Goal: Transaction & Acquisition: Obtain resource

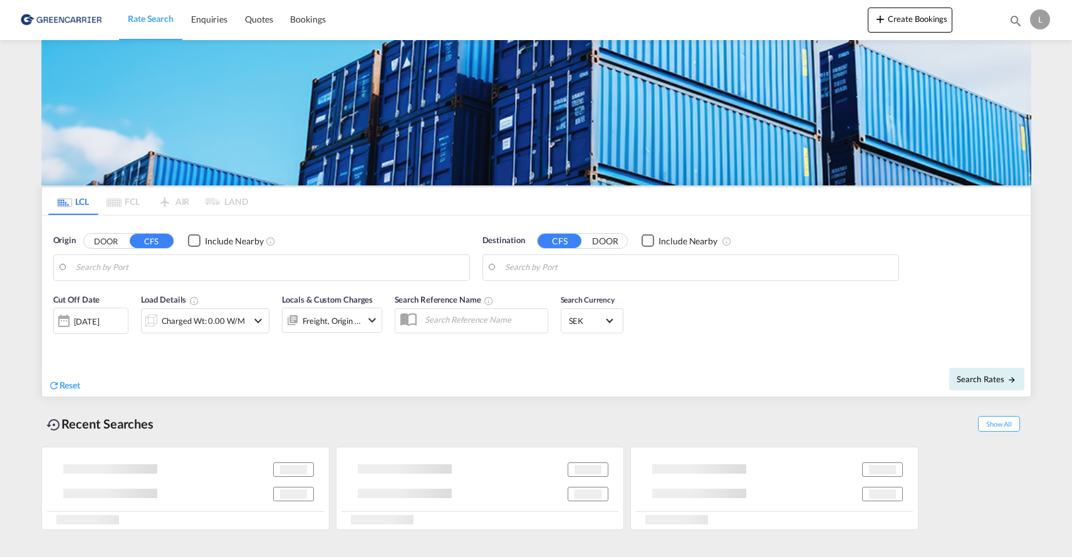
type input "SE-30223, [GEOGRAPHIC_DATA], [GEOGRAPHIC_DATA]"
type input "[GEOGRAPHIC_DATA] ([GEOGRAPHIC_DATA]), MYPKG"
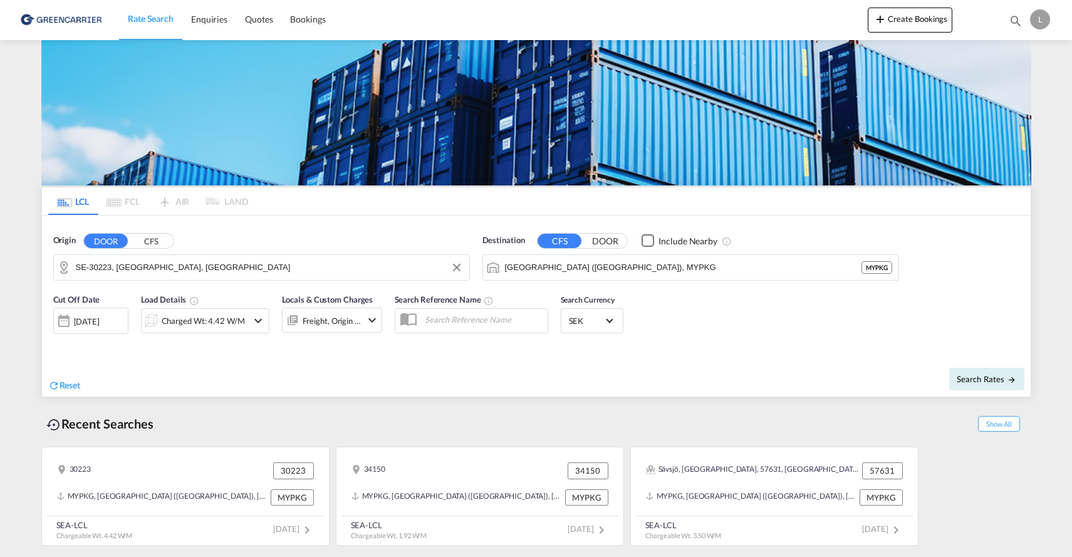
click at [366, 266] on input "SE-30223, [GEOGRAPHIC_DATA], [GEOGRAPHIC_DATA]" at bounding box center [269, 267] width 387 height 19
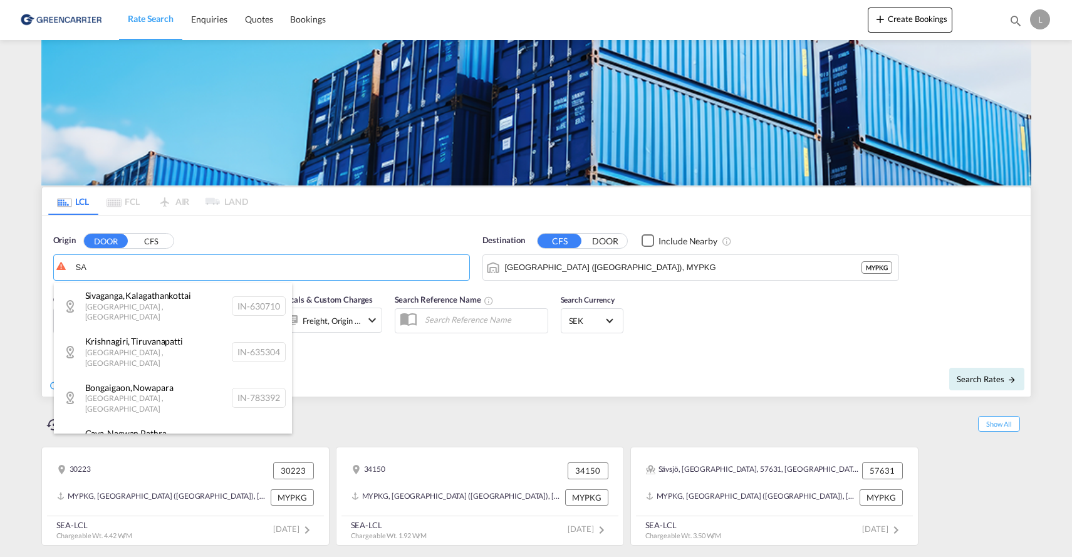
type input "S"
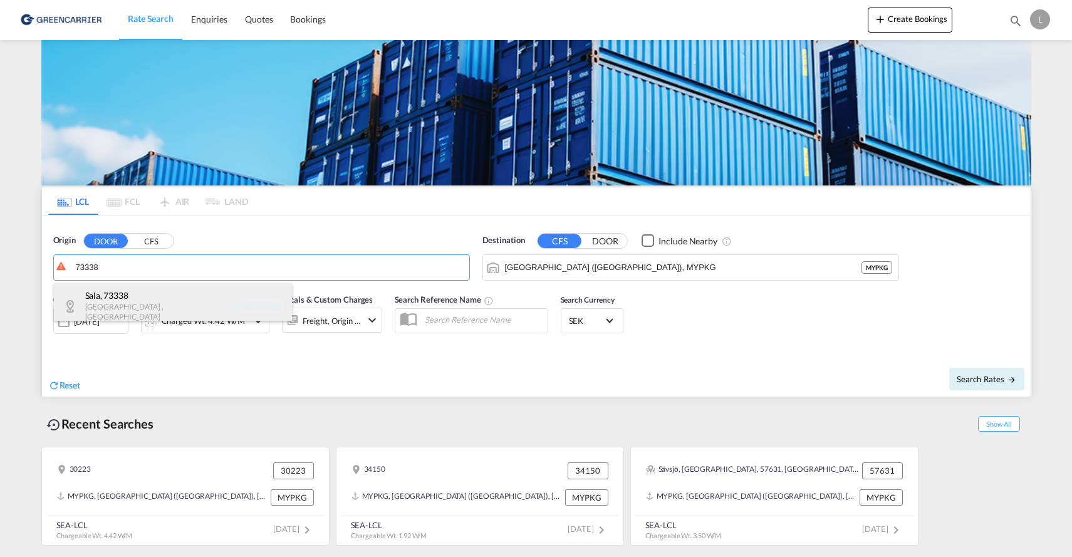
click at [126, 297] on div "Sala , 73338 [GEOGRAPHIC_DATA] , [GEOGRAPHIC_DATA] SE-73338" at bounding box center [173, 306] width 238 height 46
type input "SE-73338, Sala, [GEOGRAPHIC_DATA]"
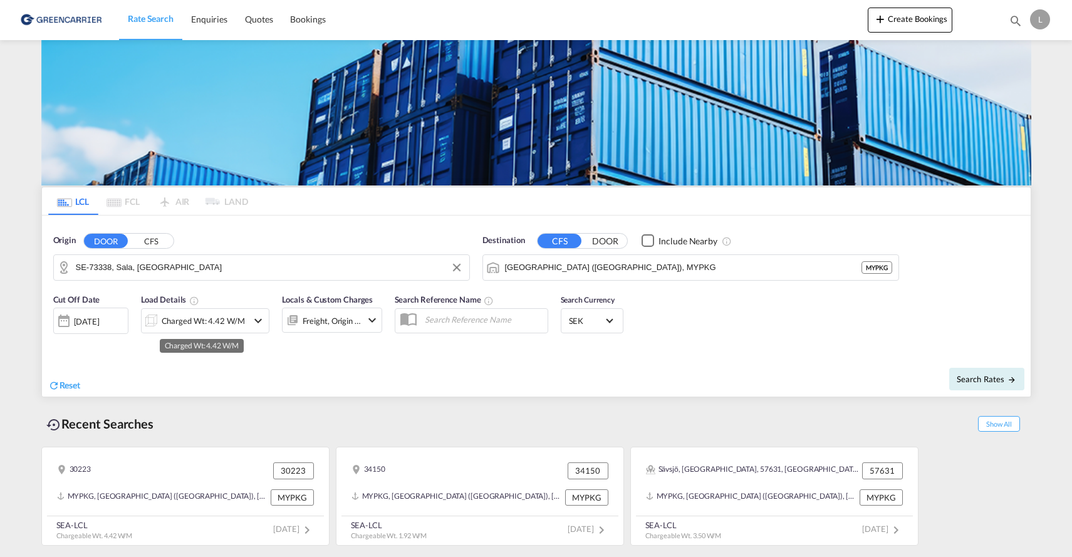
click at [223, 318] on div "Charged Wt: 4.42 W/M" at bounding box center [203, 321] width 83 height 18
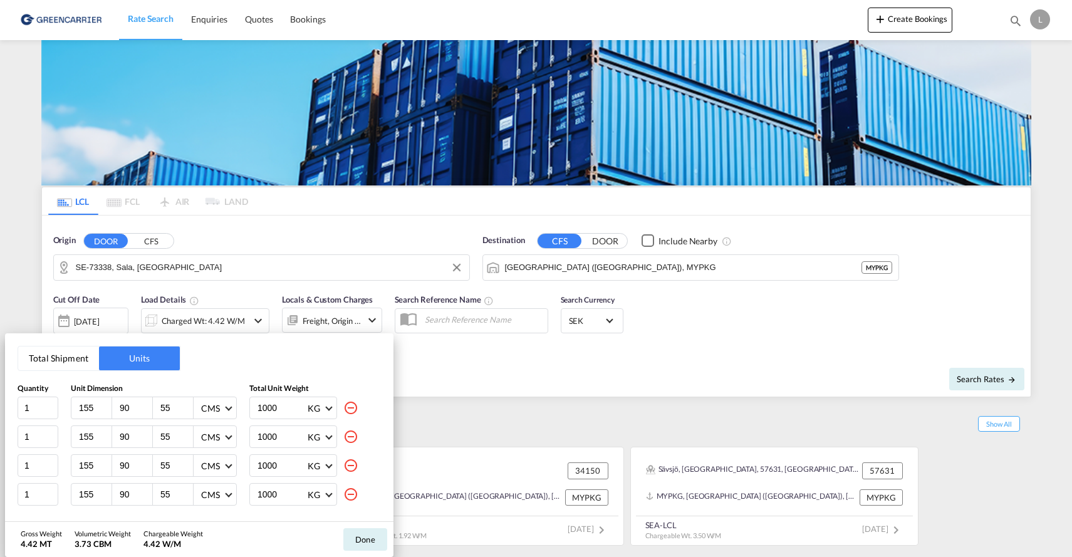
click at [576, 356] on div "Total Shipment Units Quantity Unit Dimension Total Unit Weight 1 155 90 55 CMS …" at bounding box center [536, 278] width 1072 height 557
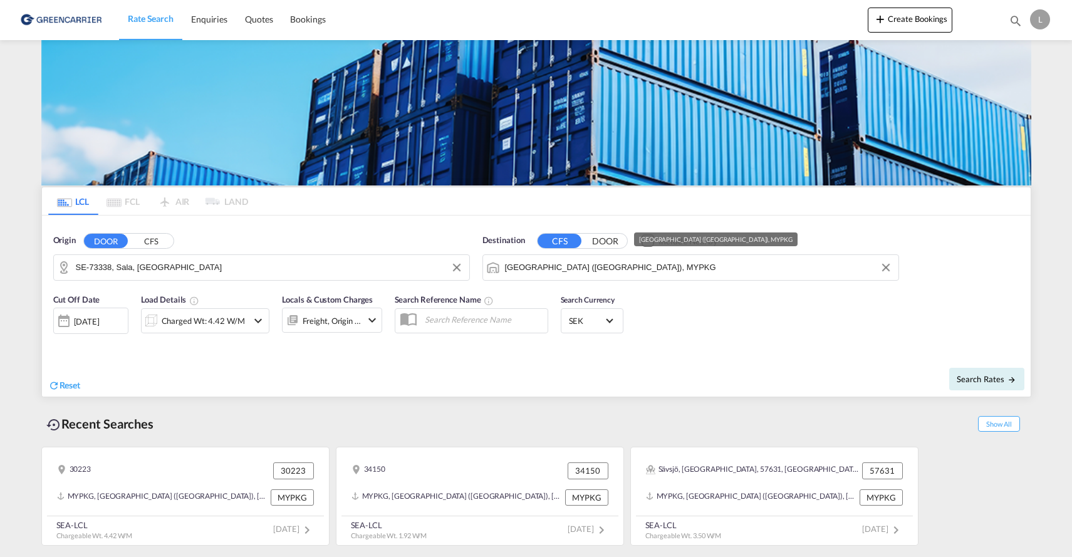
click at [257, 322] on md-icon "icon-chevron-down" at bounding box center [258, 320] width 15 height 15
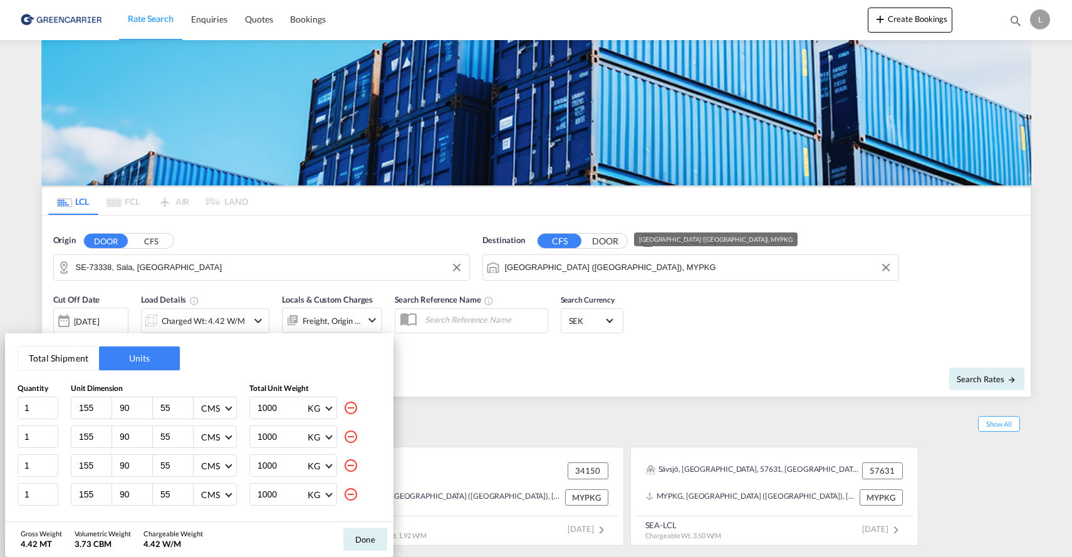
drag, startPoint x: 274, startPoint y: 408, endPoint x: 187, endPoint y: 411, distance: 86.5
click at [187, 411] on div "1 155 90 55 CMS CMS Inches 1000 KG KG LB" at bounding box center [199, 407] width 363 height 23
type input "500"
drag, startPoint x: 267, startPoint y: 341, endPoint x: 338, endPoint y: 296, distance: 83.9
click at [336, 296] on div "Total Shipment Units Quantity Unit Dimension Total Unit Weight 1 155 90 55 CMS …" at bounding box center [536, 278] width 1072 height 557
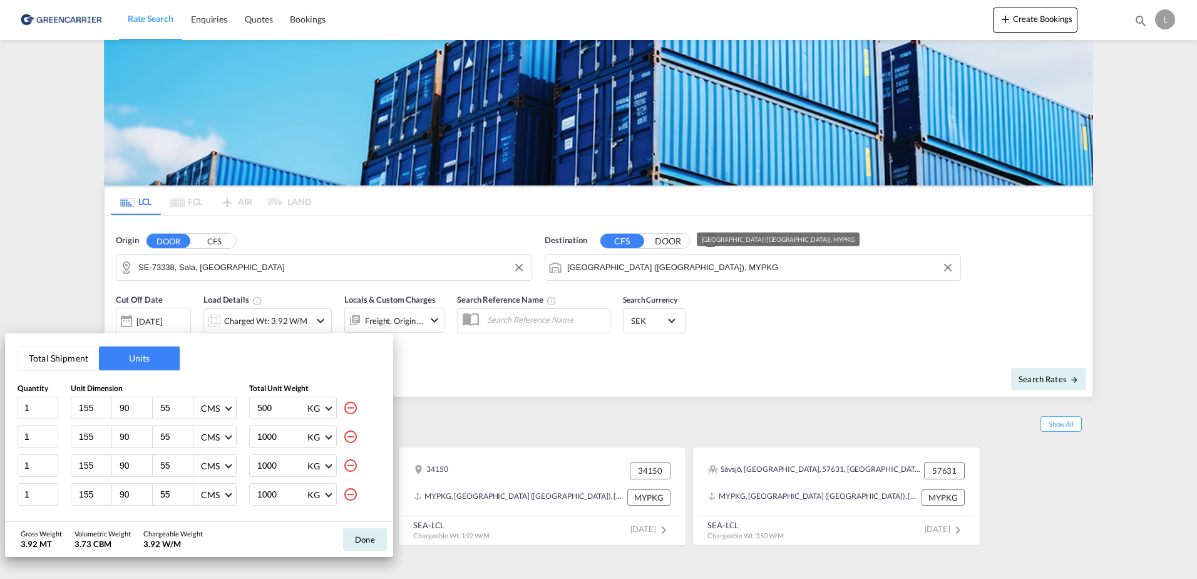
drag, startPoint x: 270, startPoint y: 438, endPoint x: 230, endPoint y: 437, distance: 40.1
click at [230, 437] on div "1 155 90 55 CMS CMS Inches 1000 KG KG LB" at bounding box center [199, 436] width 363 height 23
type input "500"
click at [343, 467] on md-icon "icon-minus-circle-outline" at bounding box center [350, 465] width 15 height 15
type input "150"
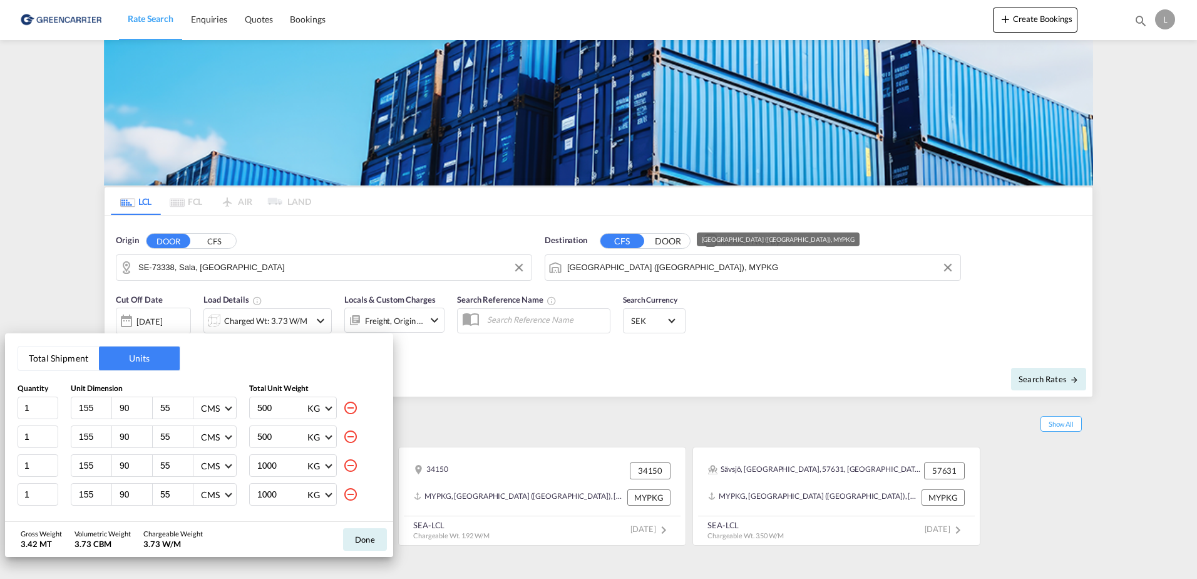
type input "80"
type input "420"
click at [353, 465] on md-icon "icon-minus-circle-outline" at bounding box center [350, 465] width 15 height 15
type input "150"
type input "80"
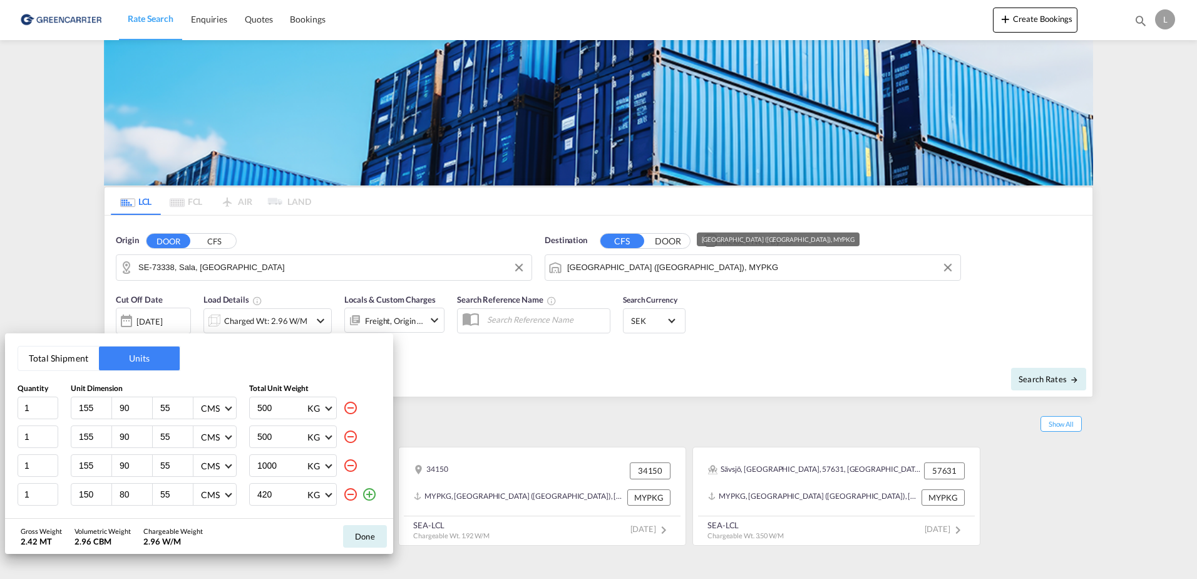
type input "420"
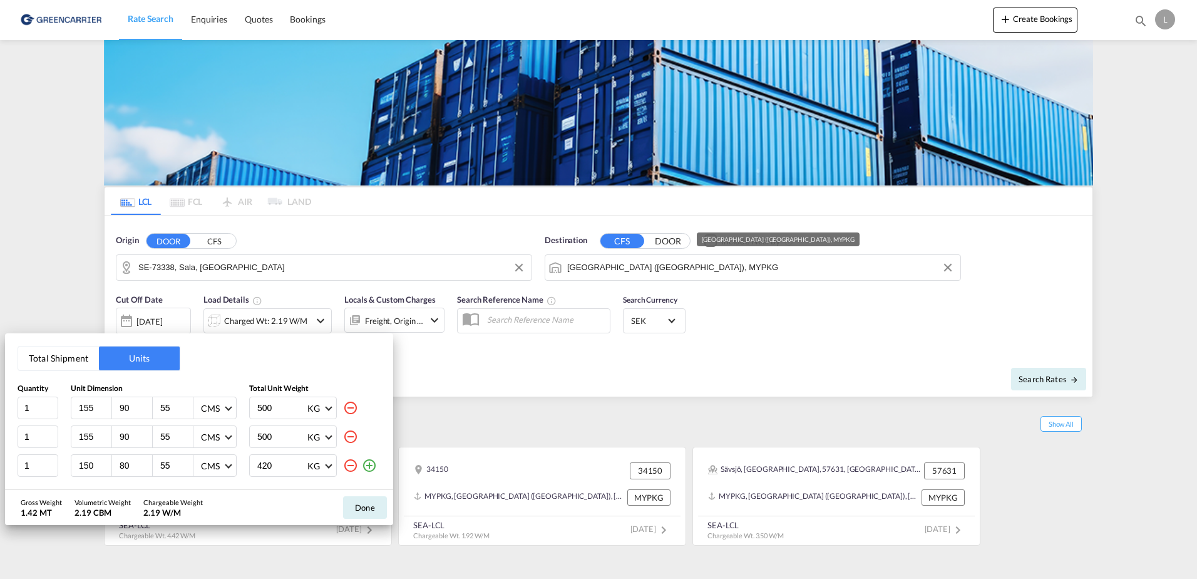
click at [350, 462] on md-icon "icon-minus-circle-outline" at bounding box center [350, 465] width 15 height 15
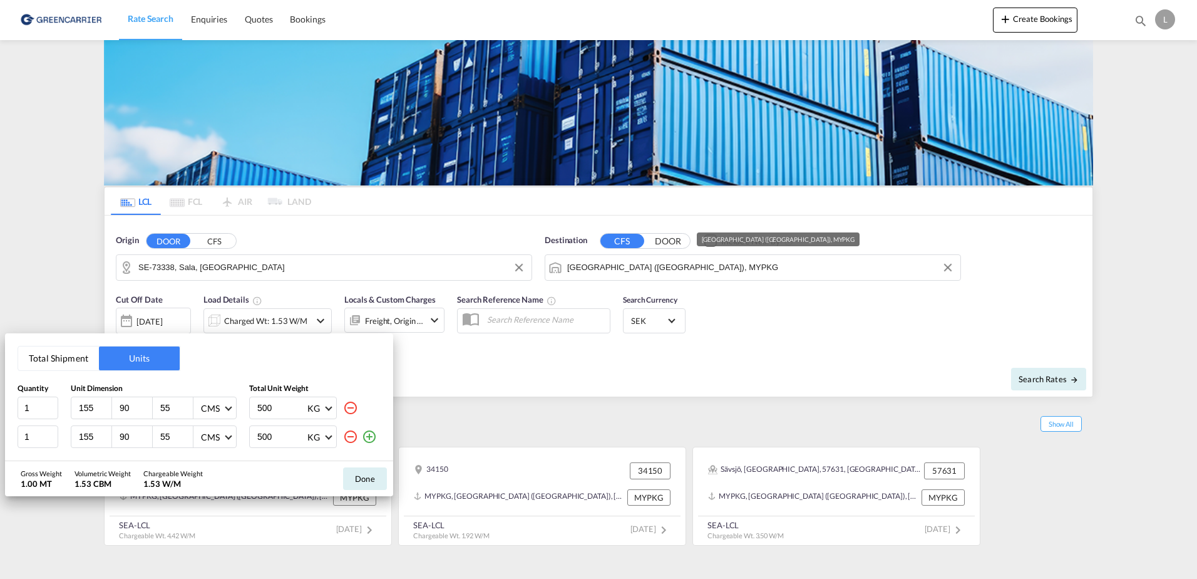
drag, startPoint x: 175, startPoint y: 405, endPoint x: 155, endPoint y: 405, distance: 19.4
click at [155, 405] on div "55" at bounding box center [173, 407] width 41 height 21
type input "150"
drag, startPoint x: 170, startPoint y: 436, endPoint x: 148, endPoint y: 437, distance: 22.0
click at [148, 437] on div "155 90 55 CMS CMS Inches" at bounding box center [154, 436] width 166 height 23
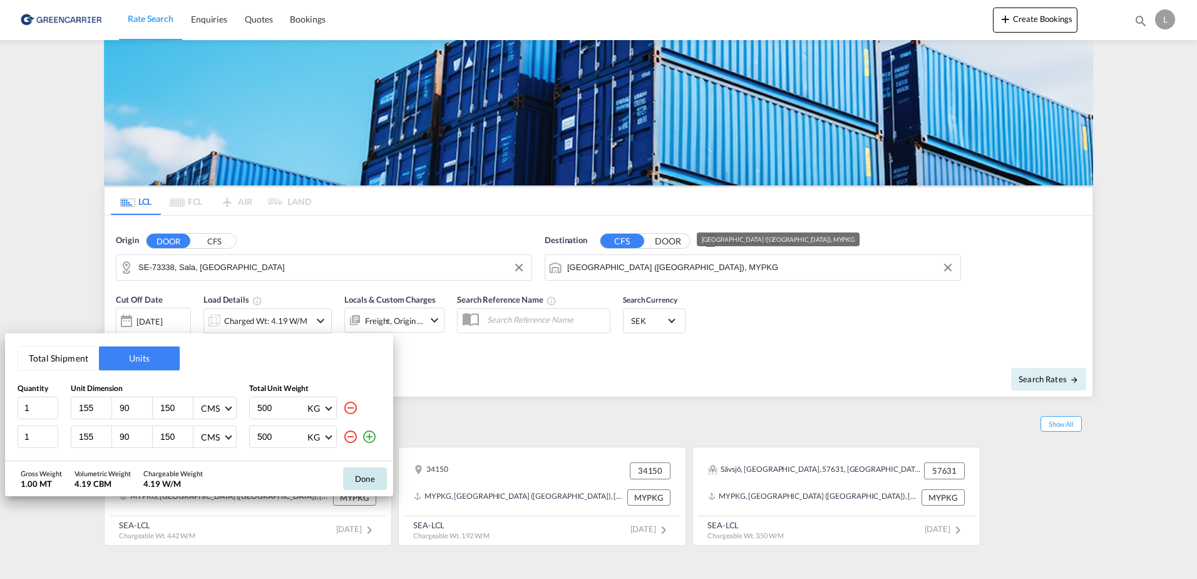
type input "150"
click at [364, 480] on button "Done" at bounding box center [365, 478] width 44 height 23
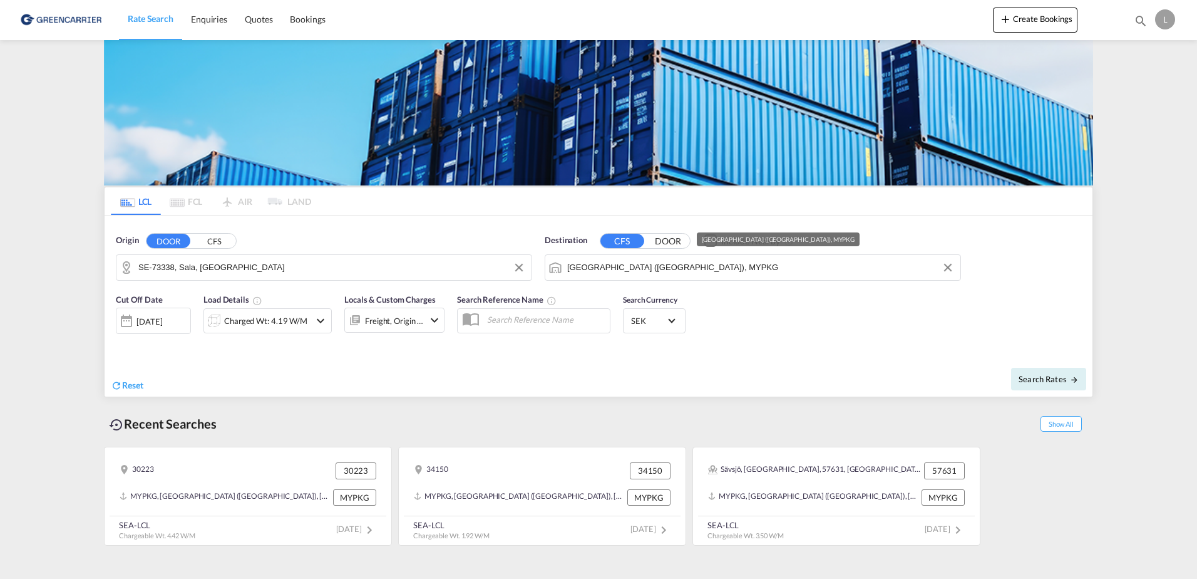
click at [606, 358] on div "Reset Search Rates" at bounding box center [599, 375] width 988 height 42
click at [1045, 380] on span "Search Rates" at bounding box center [1049, 379] width 60 height 10
type input "73338 to MYPKG / [DATE]"
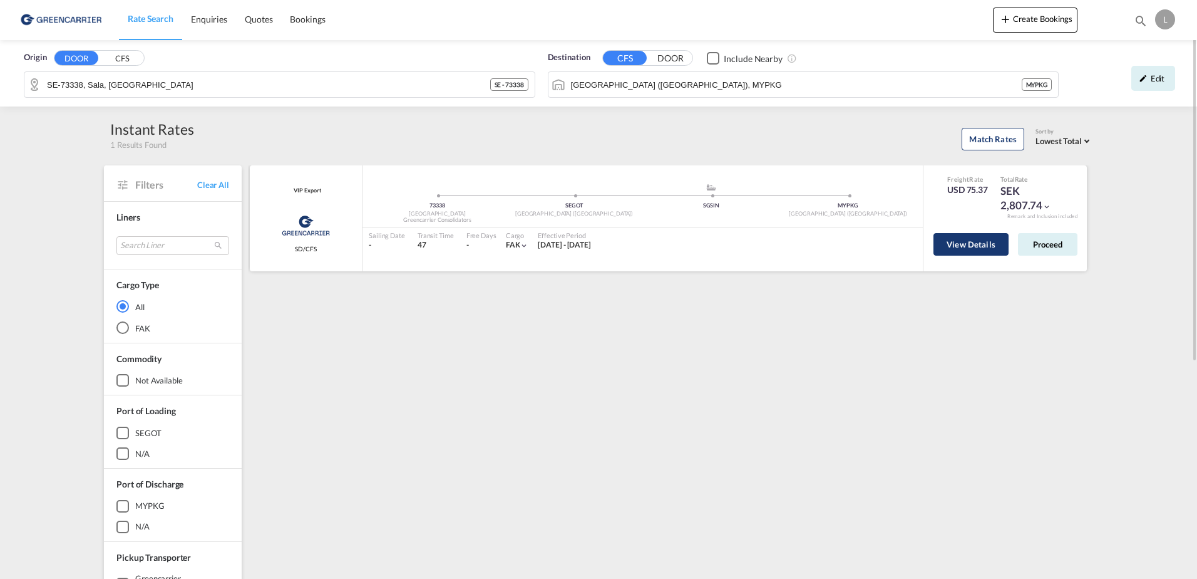
click at [971, 240] on button "View Details" at bounding box center [971, 244] width 75 height 23
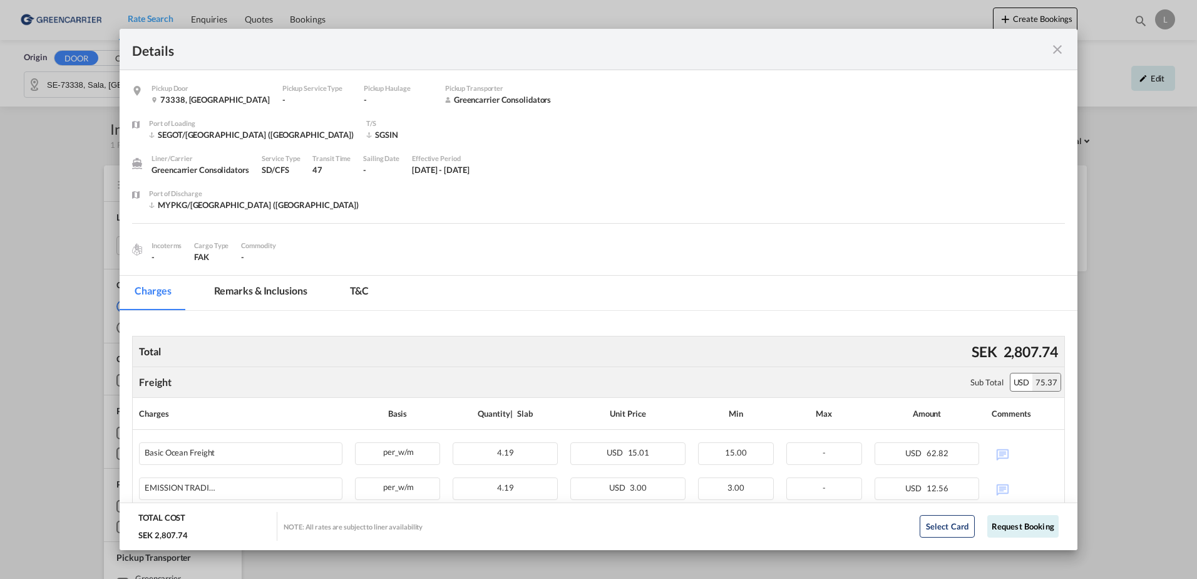
drag, startPoint x: 664, startPoint y: 40, endPoint x: 706, endPoint y: 124, distance: 94.1
click at [706, 124] on md-dialog "Details Pickup Door 73338, [GEOGRAPHIC_DATA] Pickup Service Type - Pickup Haula…" at bounding box center [599, 289] width 958 height 521
drag, startPoint x: 706, startPoint y: 124, endPoint x: 649, endPoint y: 148, distance: 62.0
click at [649, 148] on div "Port of Loading [GEOGRAPHIC_DATA]/[GEOGRAPHIC_DATA] ([GEOGRAPHIC_DATA]) T/S [GE…" at bounding box center [607, 135] width 916 height 35
click at [1055, 51] on md-icon "icon-close fg-AAA8AD m-0 cursor" at bounding box center [1057, 49] width 15 height 15
